Goal: Check status

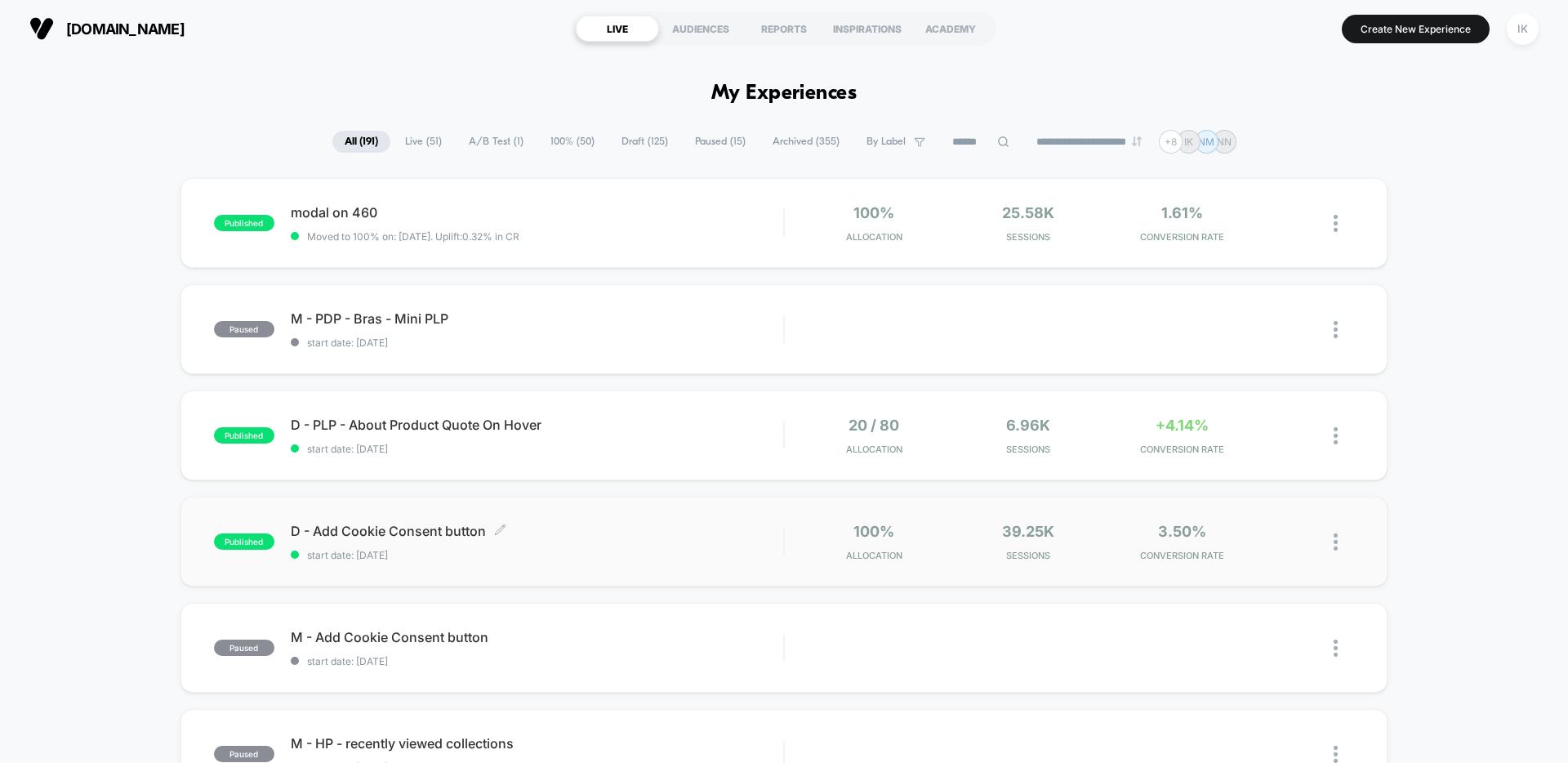
click at [361, 558] on span "start date: [DATE]" at bounding box center [537, 555] width 493 height 12
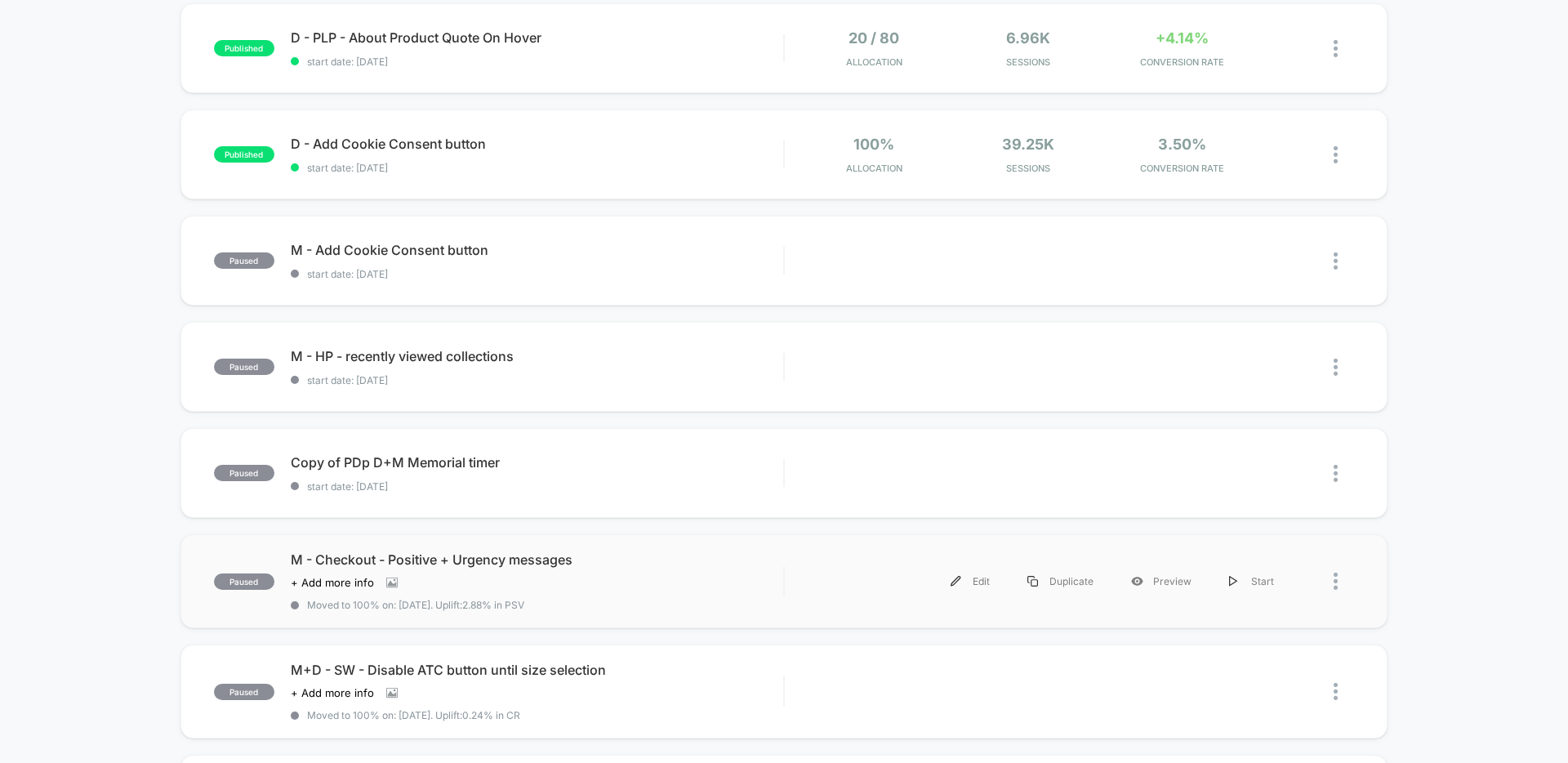
scroll to position [517, 0]
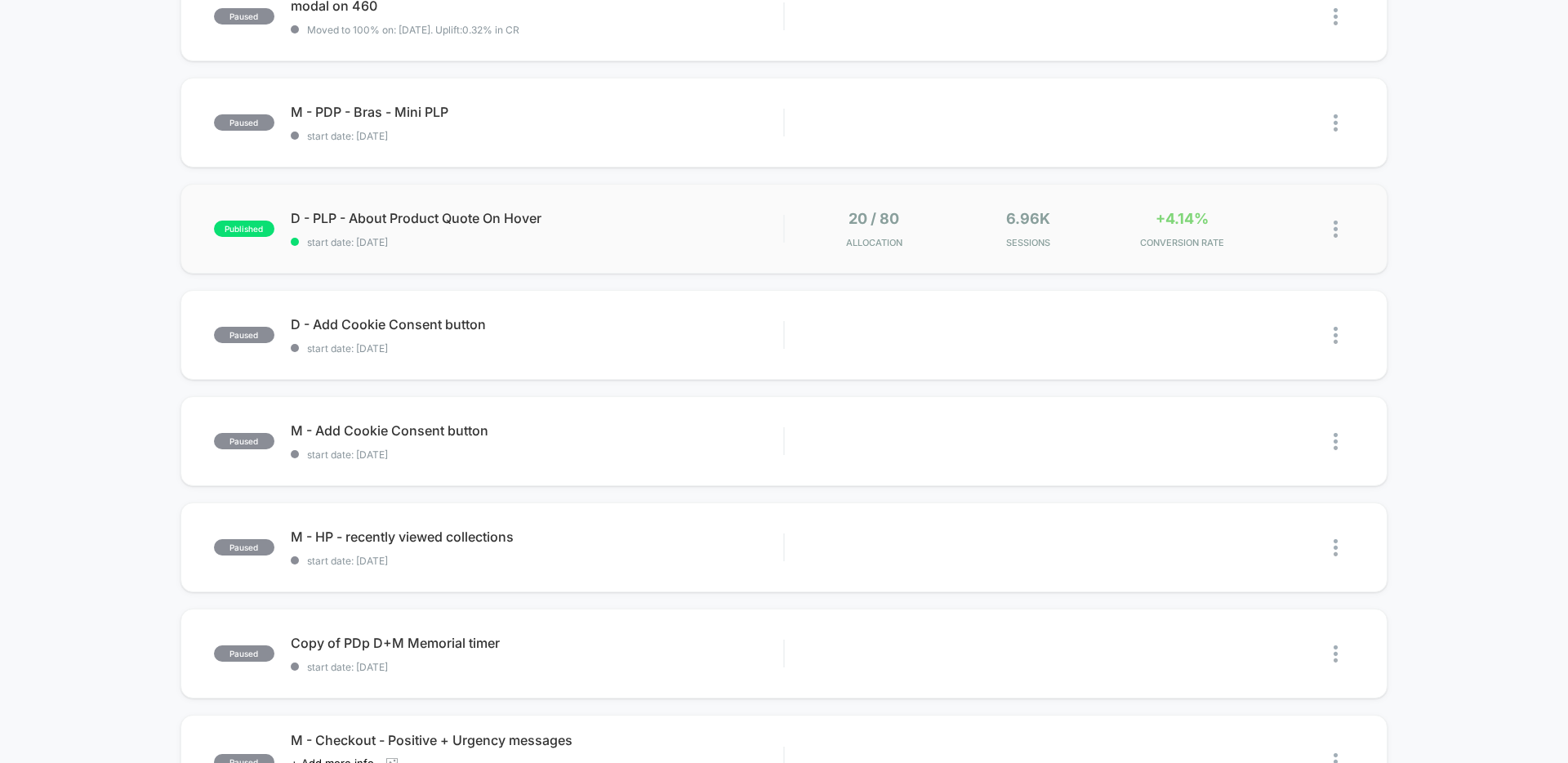
scroll to position [544, 0]
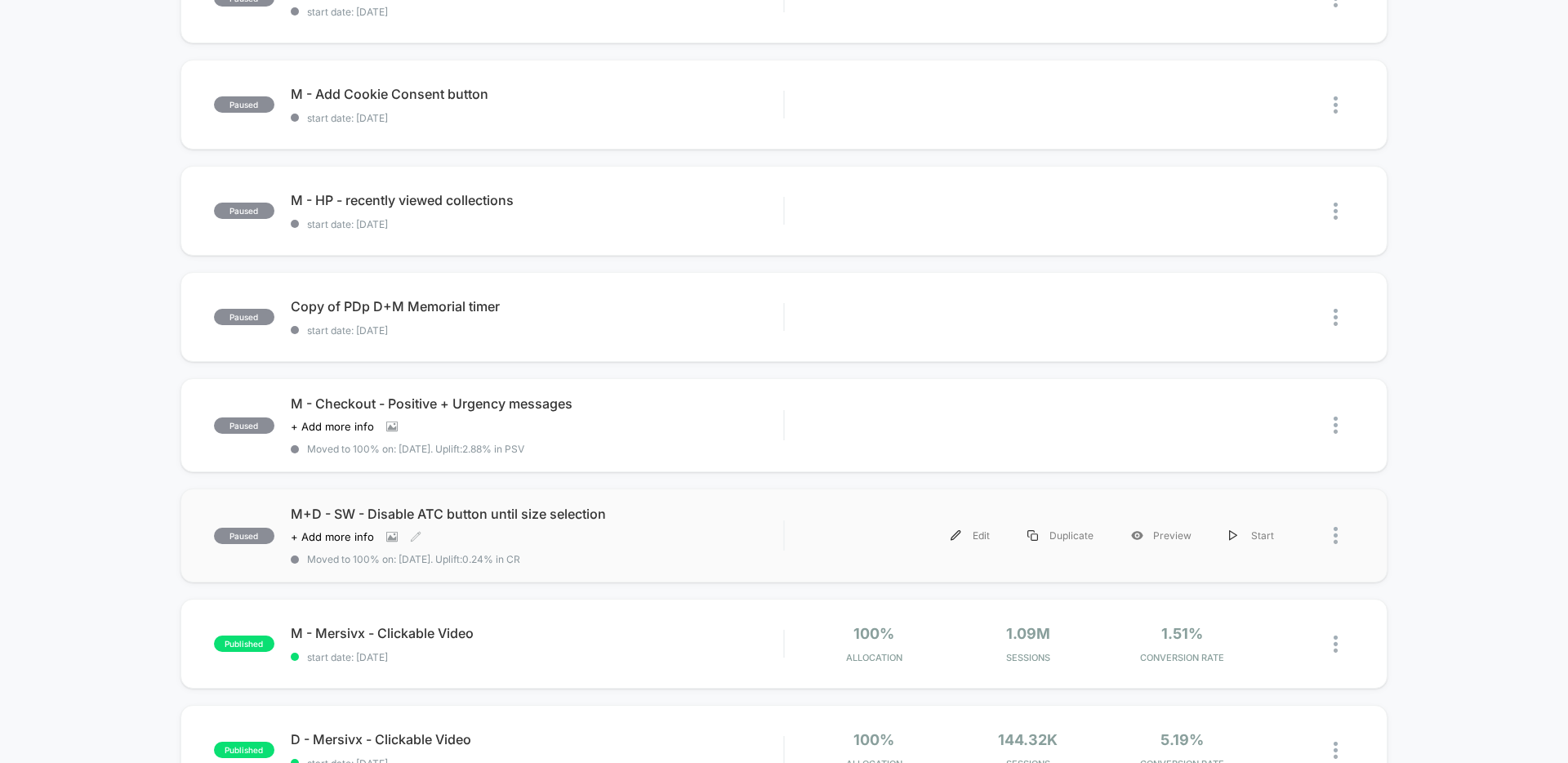
click at [510, 509] on span "M+D - SW - Disable ATC button until size selection" at bounding box center [537, 514] width 493 height 16
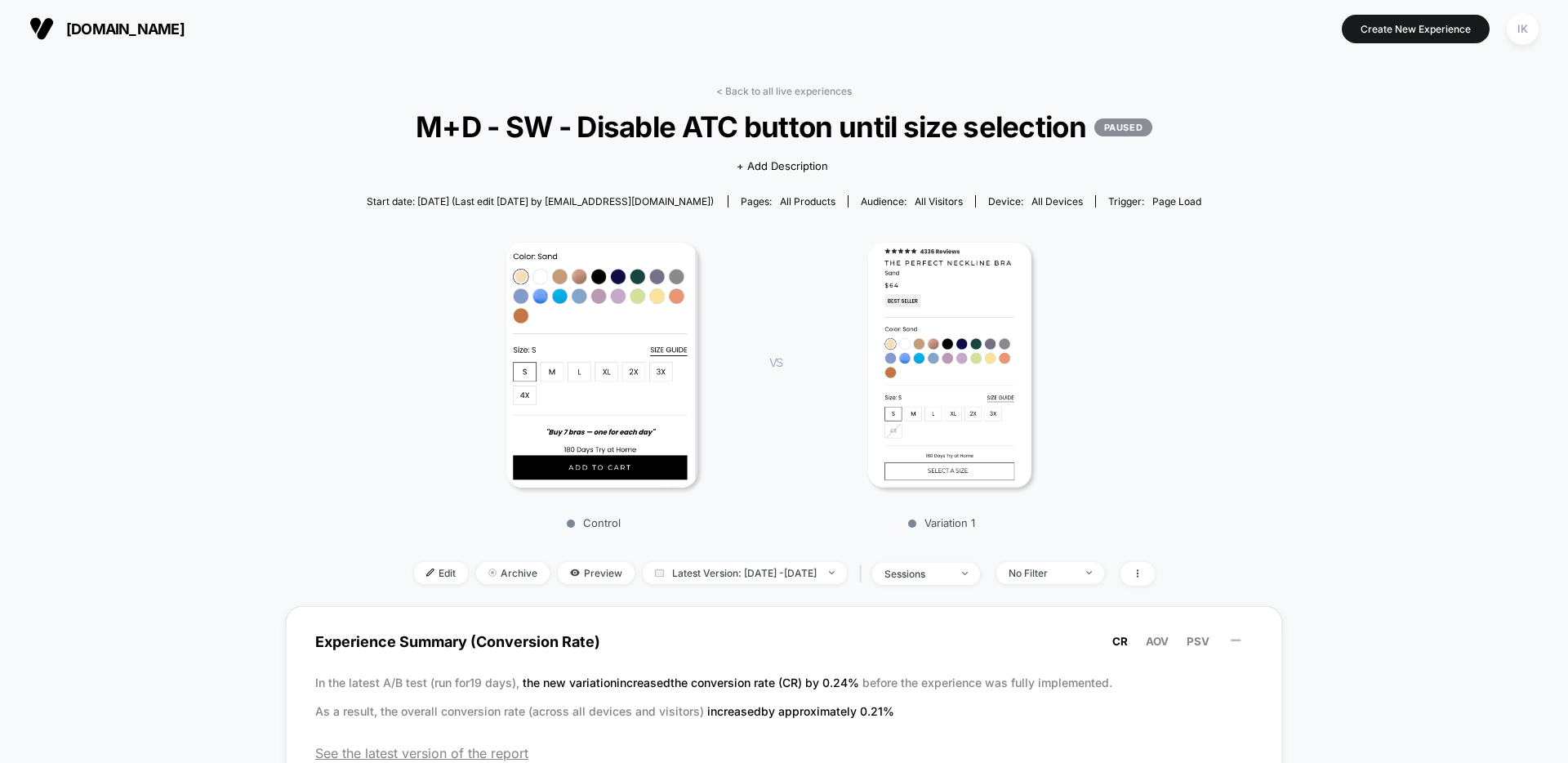
click at [498, 207] on span "Start date: 9/1/2025 (Last edit 9/2/2025 by naty@visually.io)" at bounding box center [540, 201] width 347 height 12
copy span "Start date: 9/1/2025 (Last edit 9/2/2025 by naty@visually.io)"
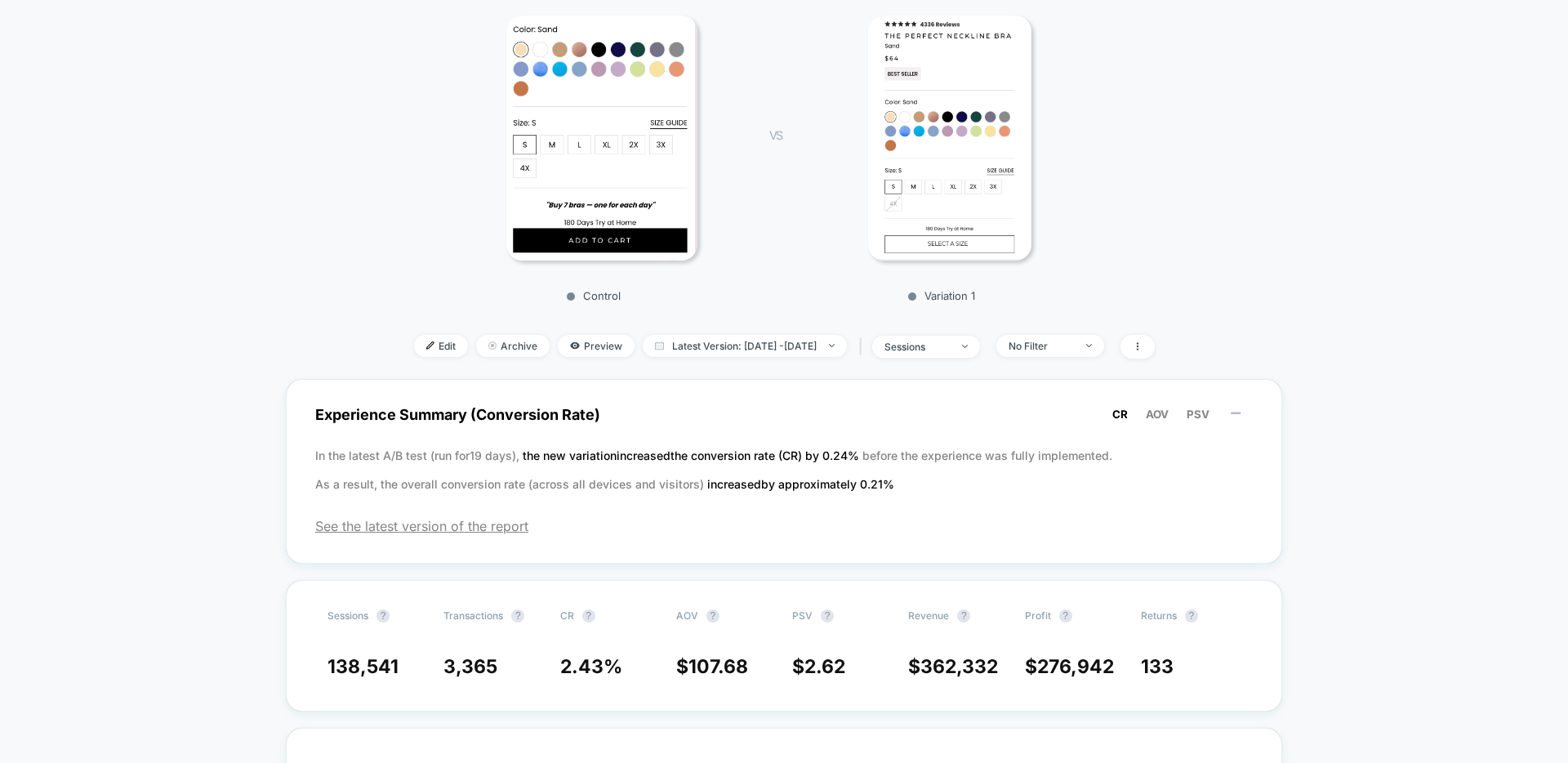
scroll to position [229, 0]
